Goal: Task Accomplishment & Management: Use online tool/utility

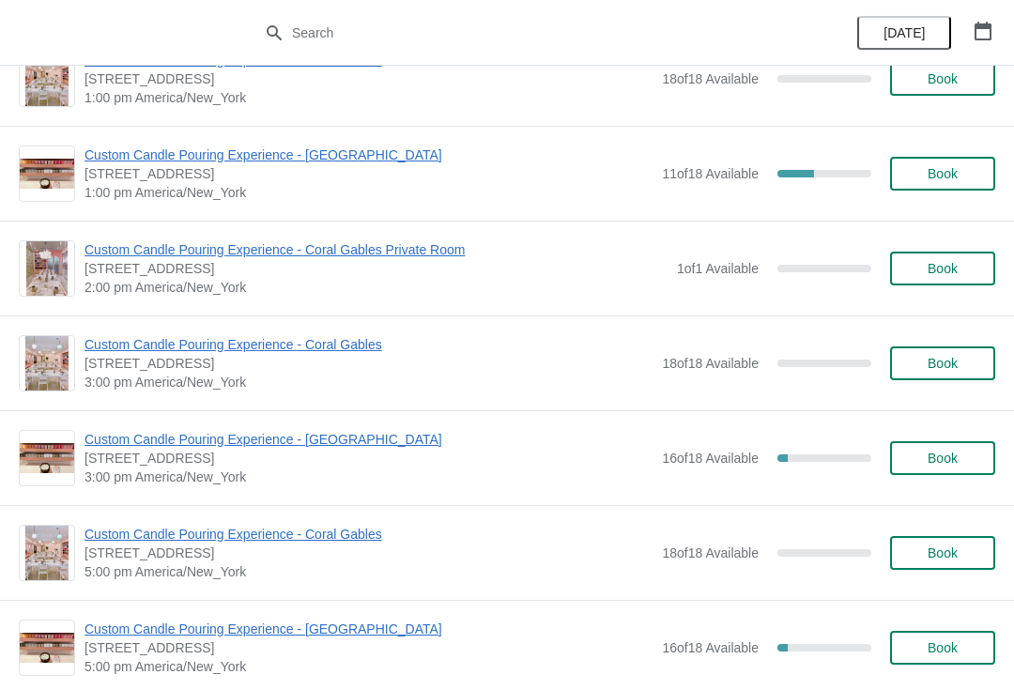
scroll to position [576, 0]
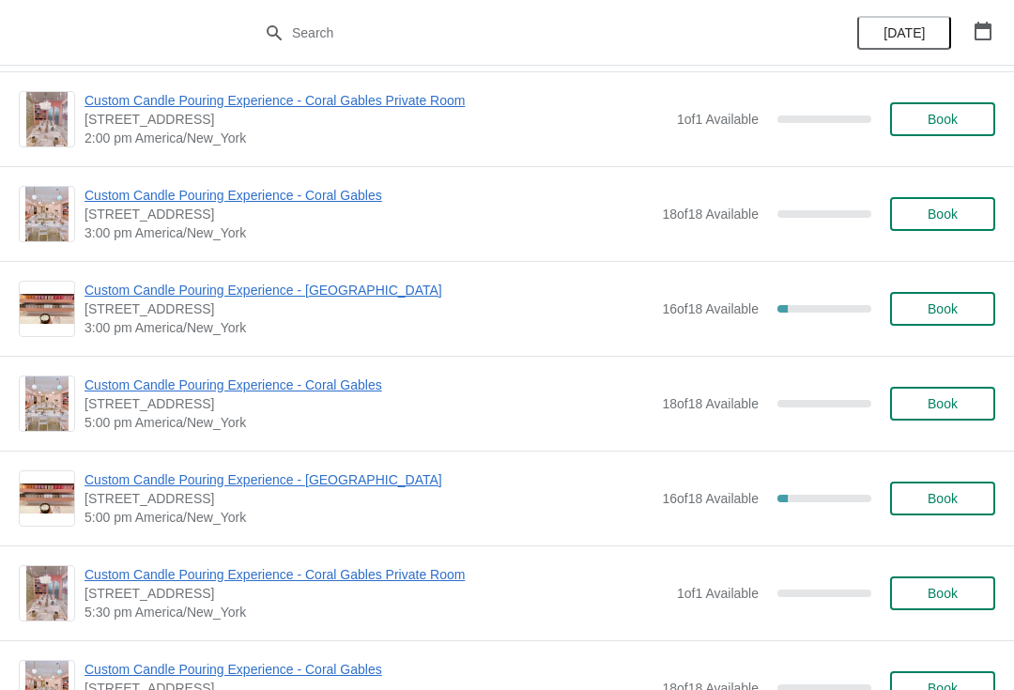
click at [927, 515] on button "Book" at bounding box center [942, 499] width 105 height 34
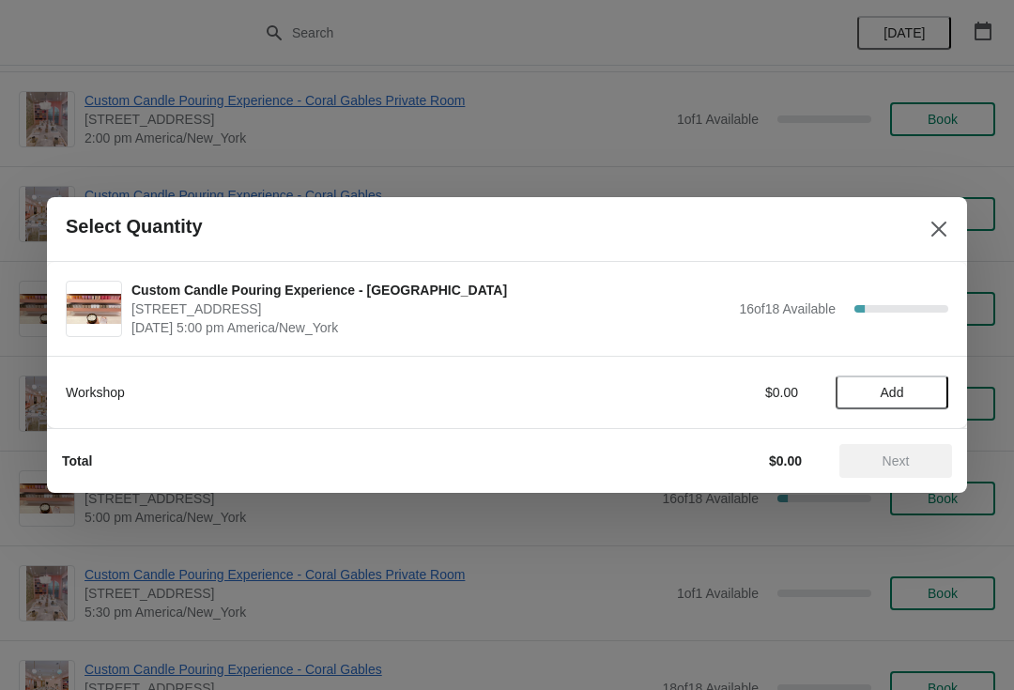
click at [909, 391] on span "Add" at bounding box center [892, 392] width 79 height 15
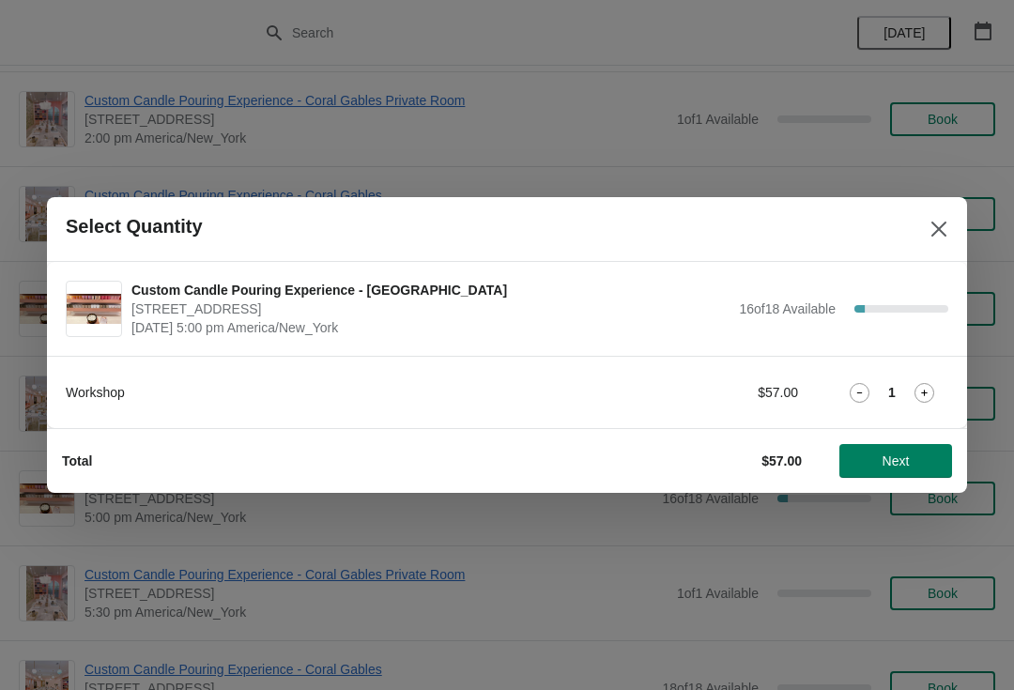
click at [916, 392] on icon at bounding box center [925, 393] width 20 height 20
click at [927, 390] on icon at bounding box center [925, 393] width 20 height 20
click at [896, 464] on span "Next" at bounding box center [896, 461] width 27 height 15
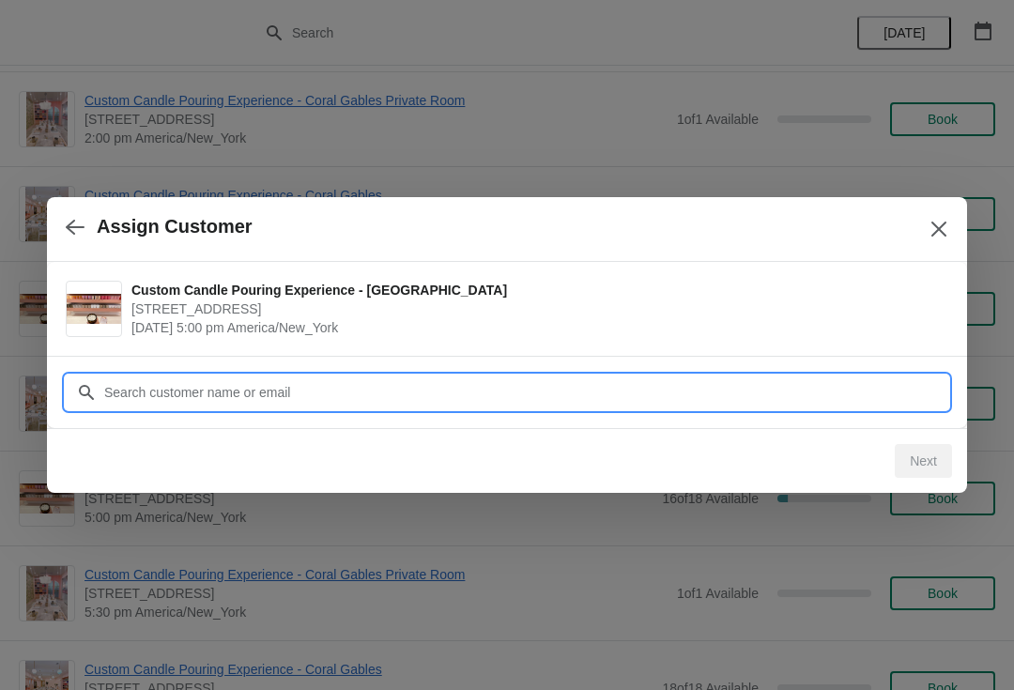
click at [381, 402] on input "Customer" at bounding box center [525, 393] width 845 height 34
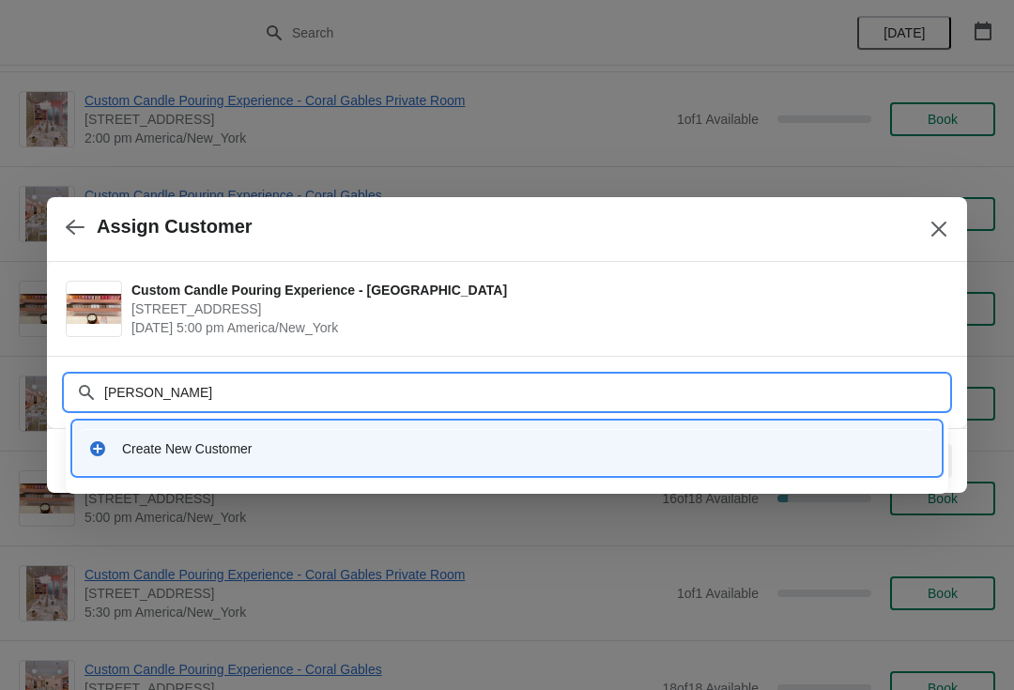
type input "Leegee"
click at [532, 439] on div "Create New Customer" at bounding box center [507, 448] width 853 height 39
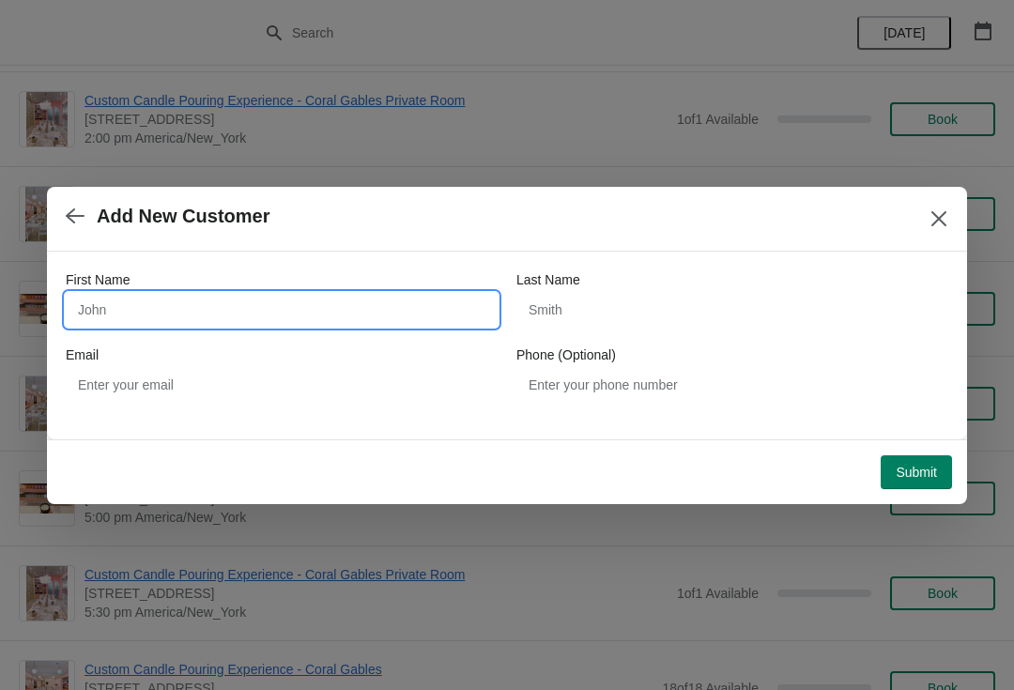
click at [313, 294] on input "First Name" at bounding box center [282, 310] width 432 height 34
type input "Leegee"
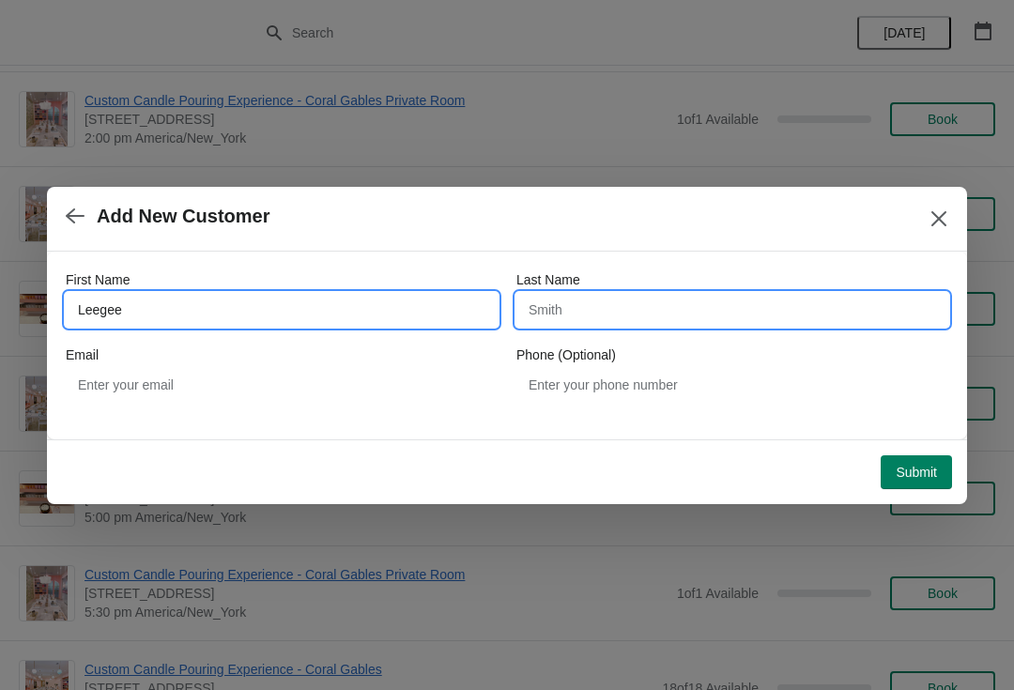
click at [632, 313] on input "Last Name" at bounding box center [733, 310] width 432 height 34
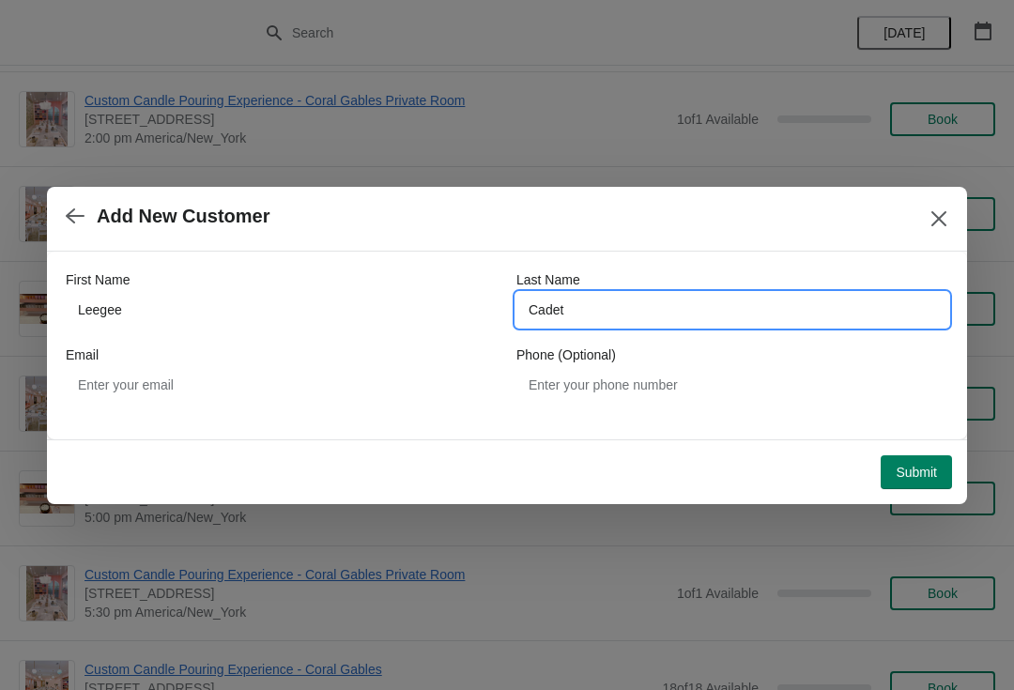
type input "Cadet"
click at [914, 456] on button "Submit" at bounding box center [916, 473] width 71 height 34
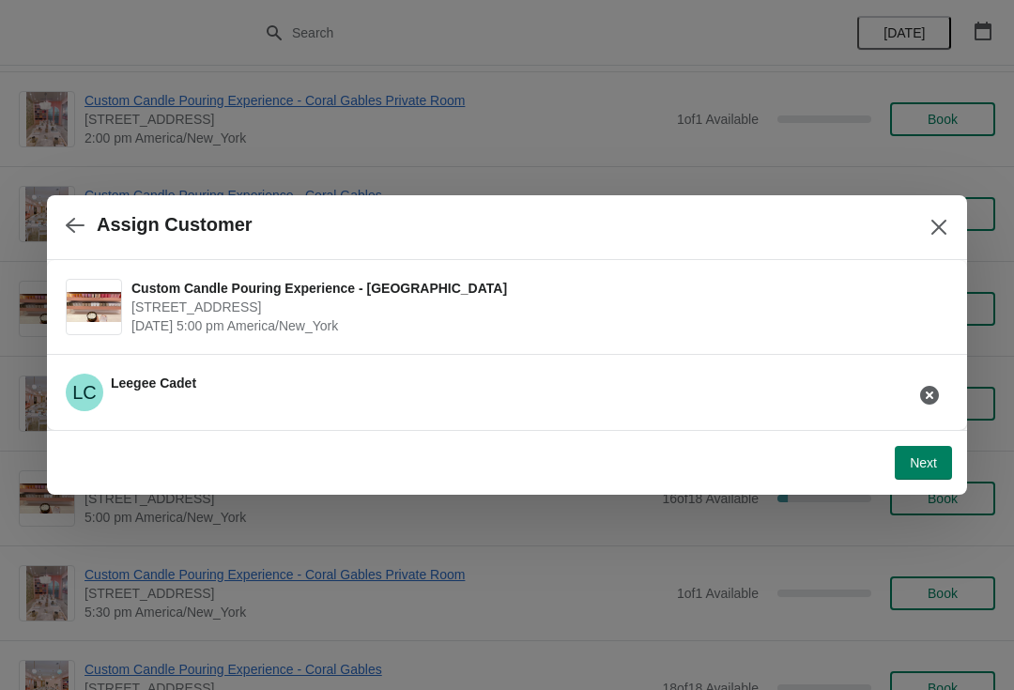
click at [935, 468] on span "Next" at bounding box center [923, 463] width 27 height 15
select select "Friend"
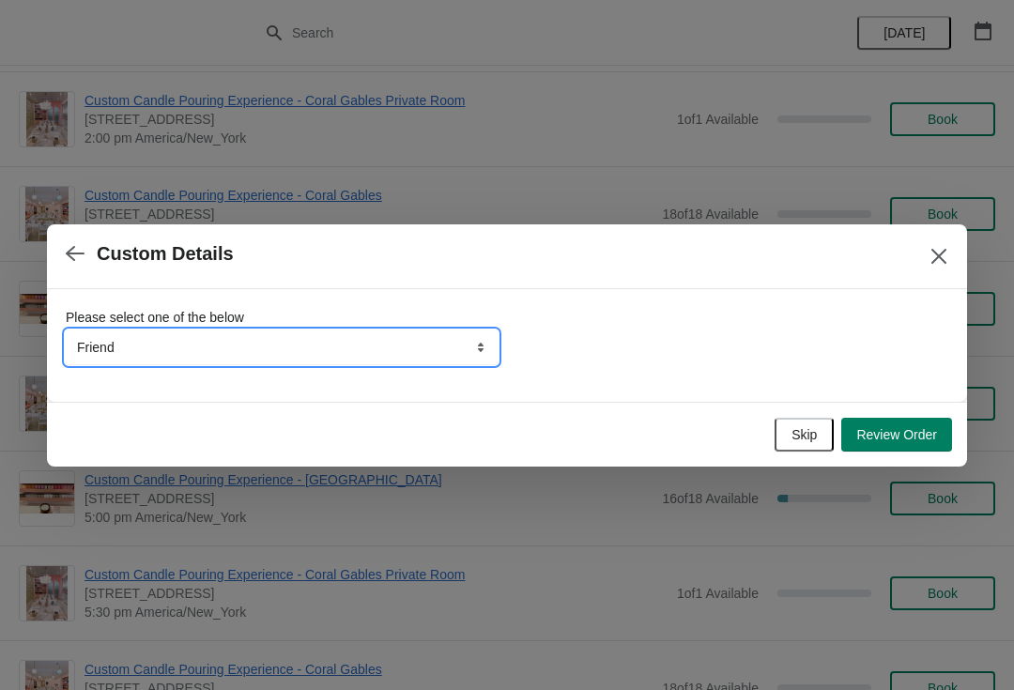
click at [490, 363] on select "Friend Instagram Google Walk-by Attended an event Tiktok Yelp" at bounding box center [282, 348] width 432 height 34
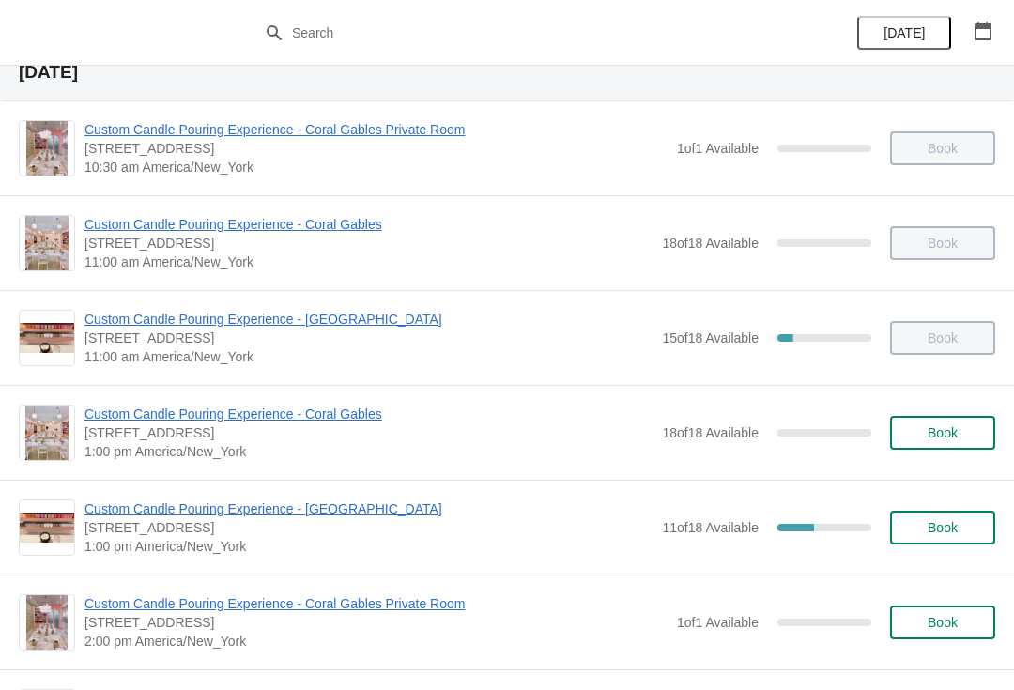
scroll to position [65, 0]
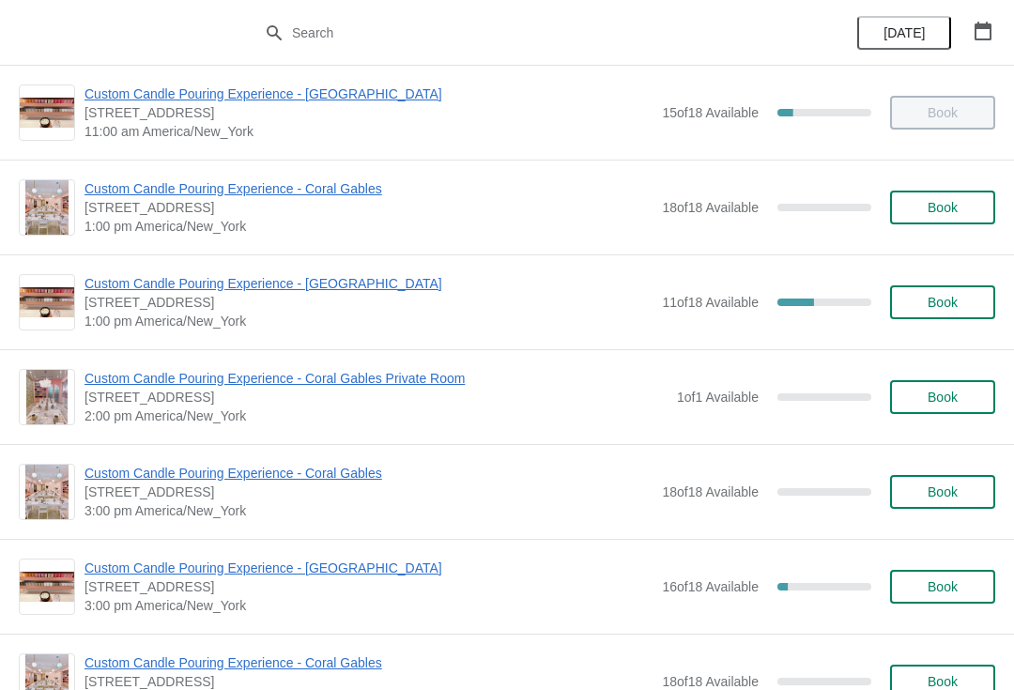
scroll to position [288, 0]
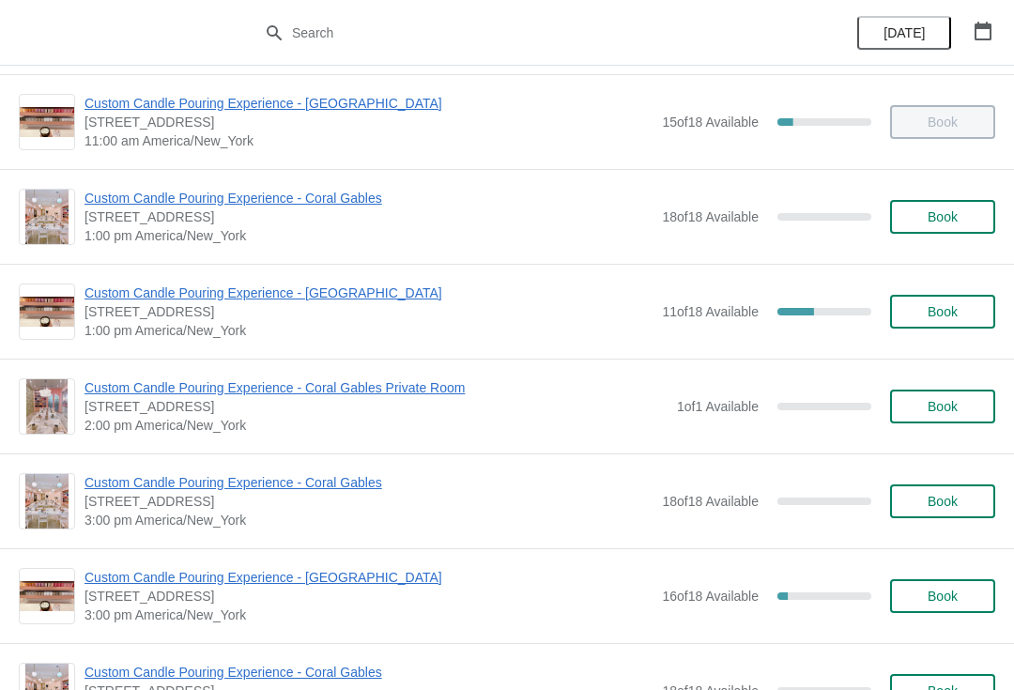
click at [370, 301] on span "Custom Candle Pouring Experience - [GEOGRAPHIC_DATA]" at bounding box center [369, 293] width 568 height 19
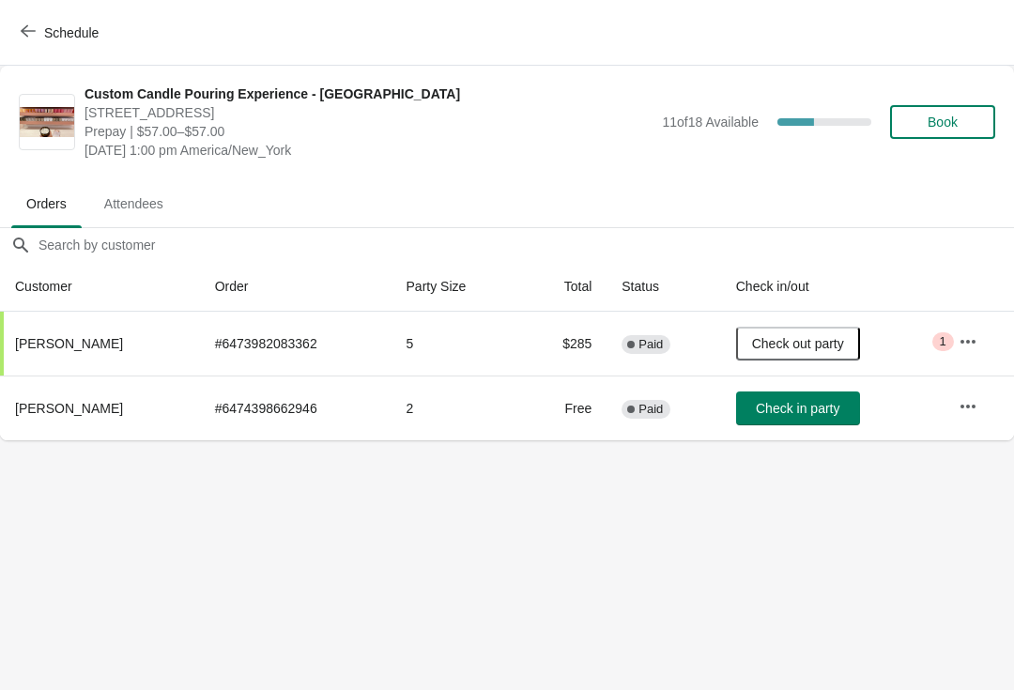
click at [816, 437] on td "Check in party" at bounding box center [832, 408] width 223 height 65
click at [840, 407] on span "Check in party" at bounding box center [798, 408] width 84 height 15
